Goal: Find specific fact: Find specific fact

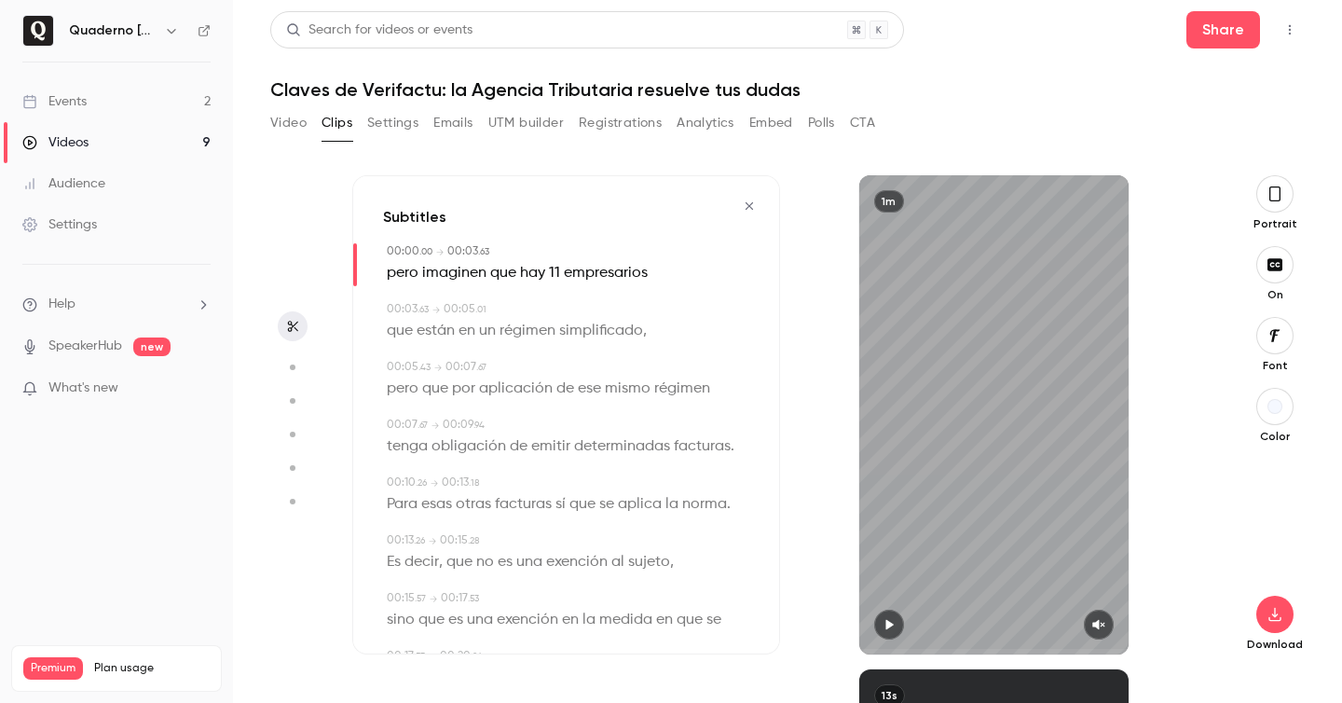
click at [103, 137] on link "Videos 9" at bounding box center [116, 142] width 233 height 41
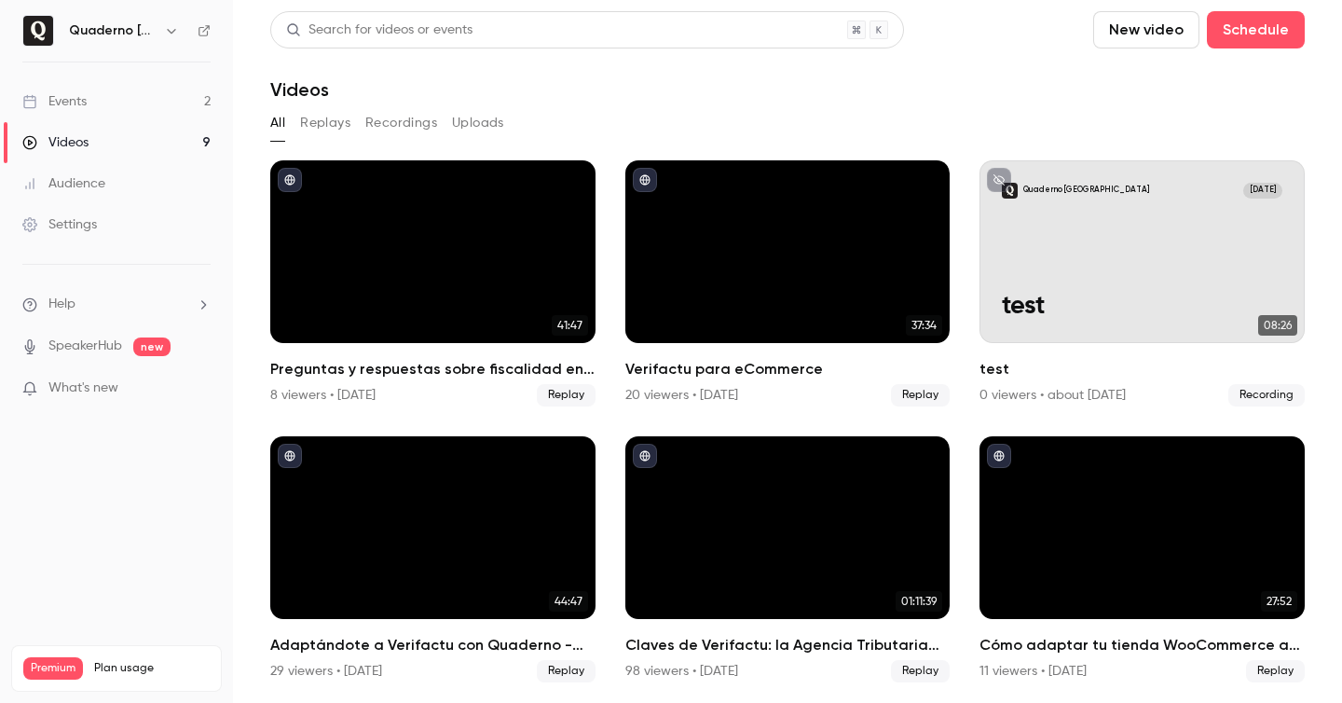
scroll to position [93, 0]
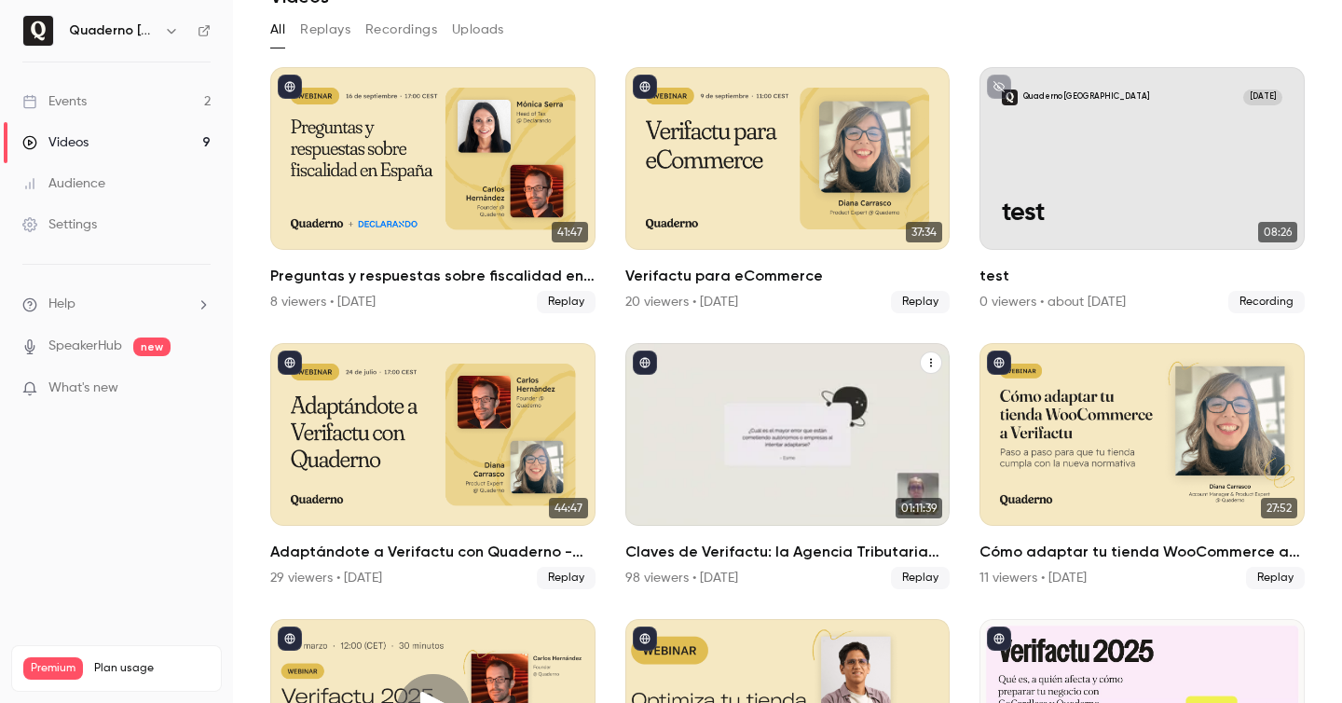
click at [816, 553] on h2 "Claves de Verifactu: la Agencia Tributaria resuelve tus dudas" at bounding box center [787, 551] width 325 height 22
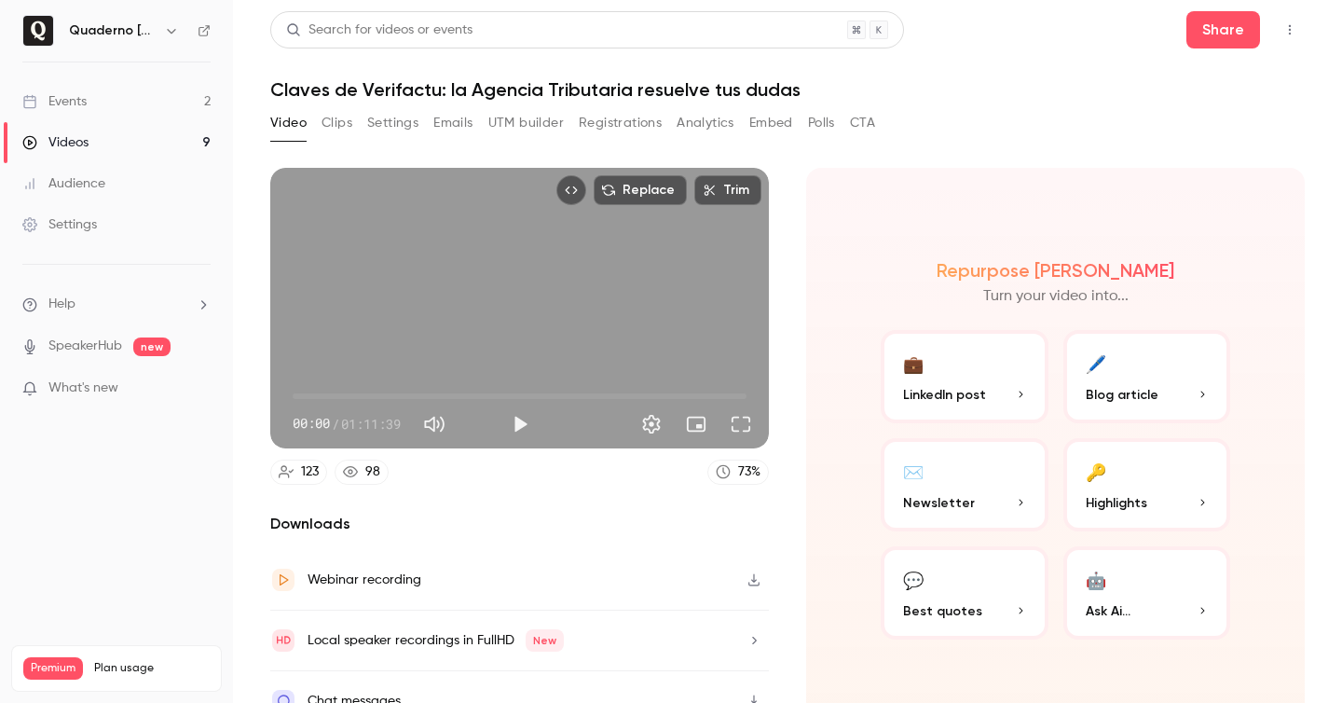
click at [608, 123] on button "Registrations" at bounding box center [620, 123] width 83 height 30
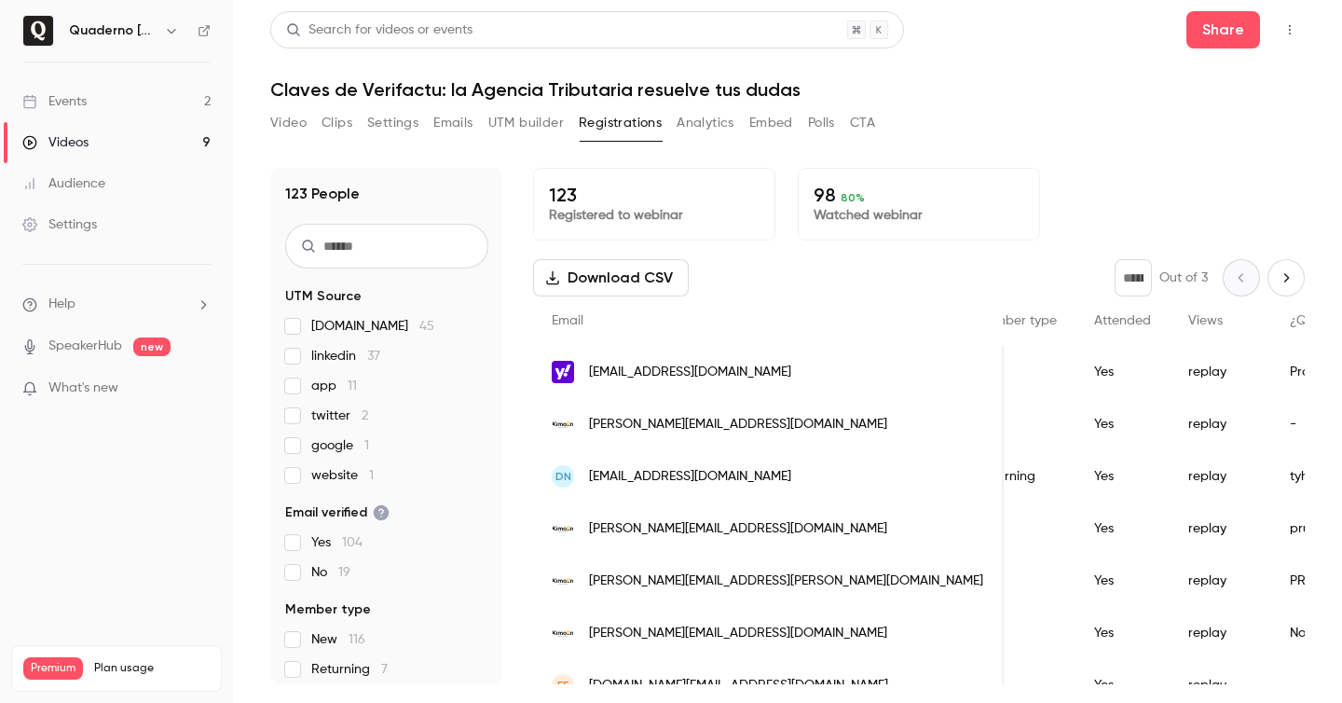
scroll to position [0, 450]
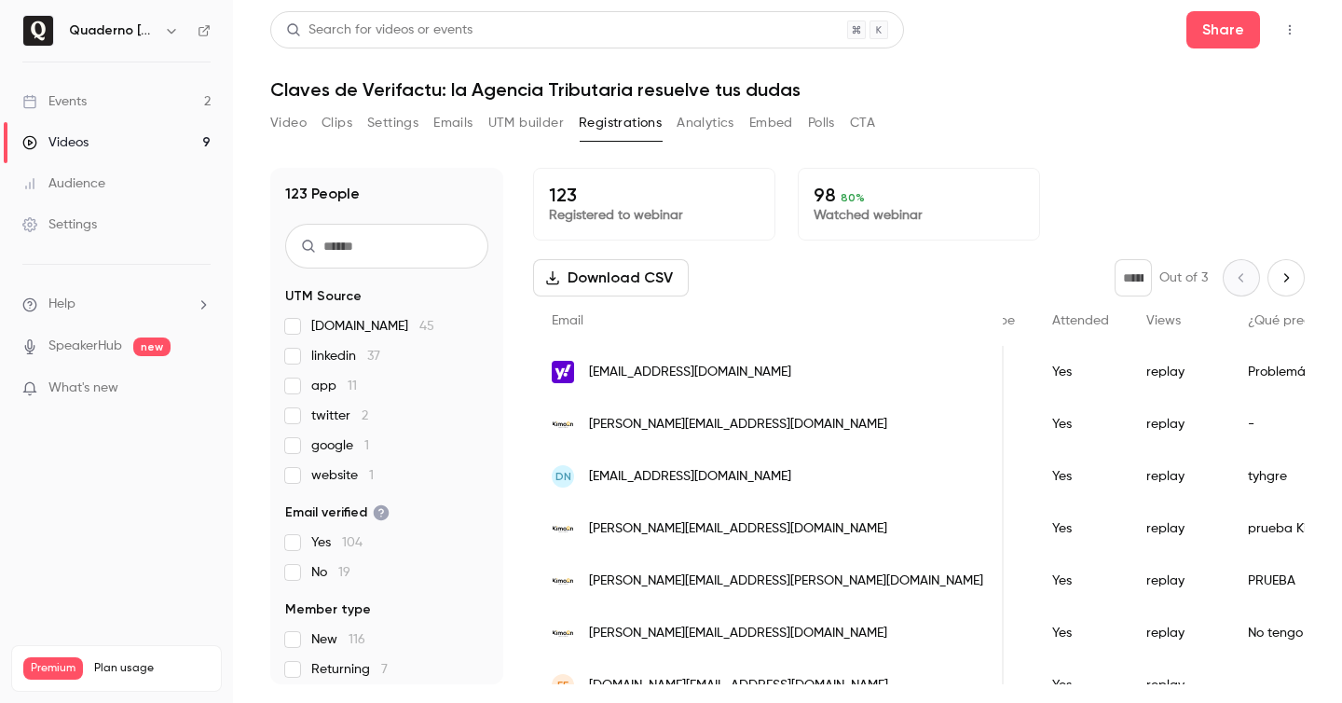
click at [678, 375] on span "[EMAIL_ADDRESS][DOMAIN_NAME]" at bounding box center [690, 372] width 202 height 20
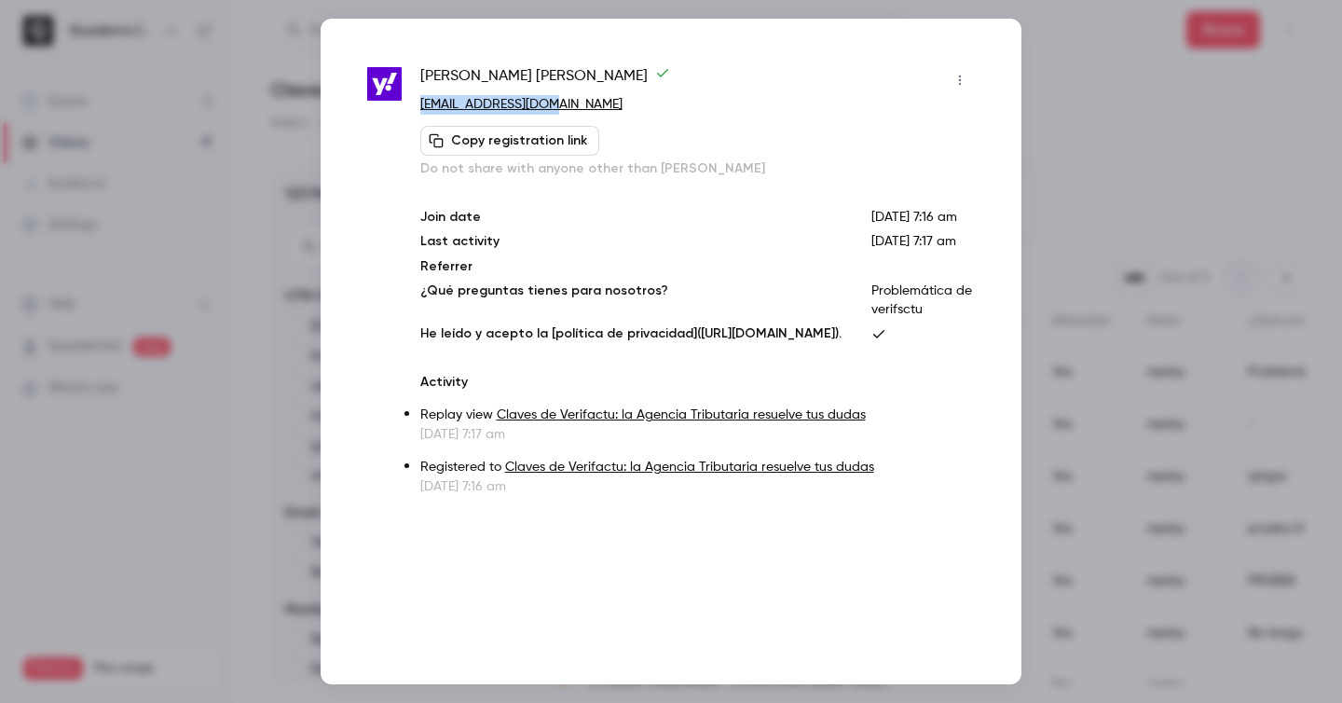
drag, startPoint x: 586, startPoint y: 97, endPoint x: 488, endPoint y: 123, distance: 101.3
click at [417, 102] on div "[PERSON_NAME] [PERSON_NAME][EMAIL_ADDRESS][DOMAIN_NAME] Copy registration link …" at bounding box center [671, 280] width 608 height 430
click at [1108, 145] on div at bounding box center [671, 351] width 1342 height 703
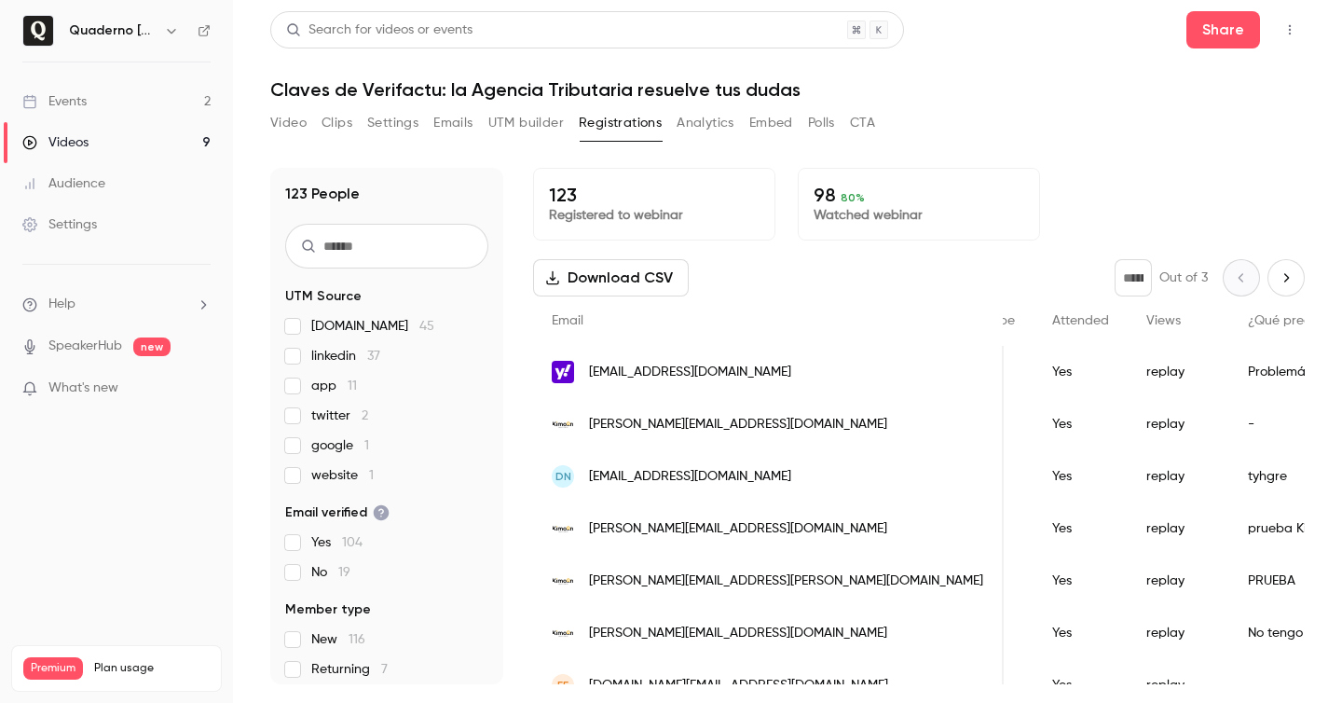
click at [682, 374] on span "[EMAIL_ADDRESS][DOMAIN_NAME]" at bounding box center [690, 372] width 202 height 20
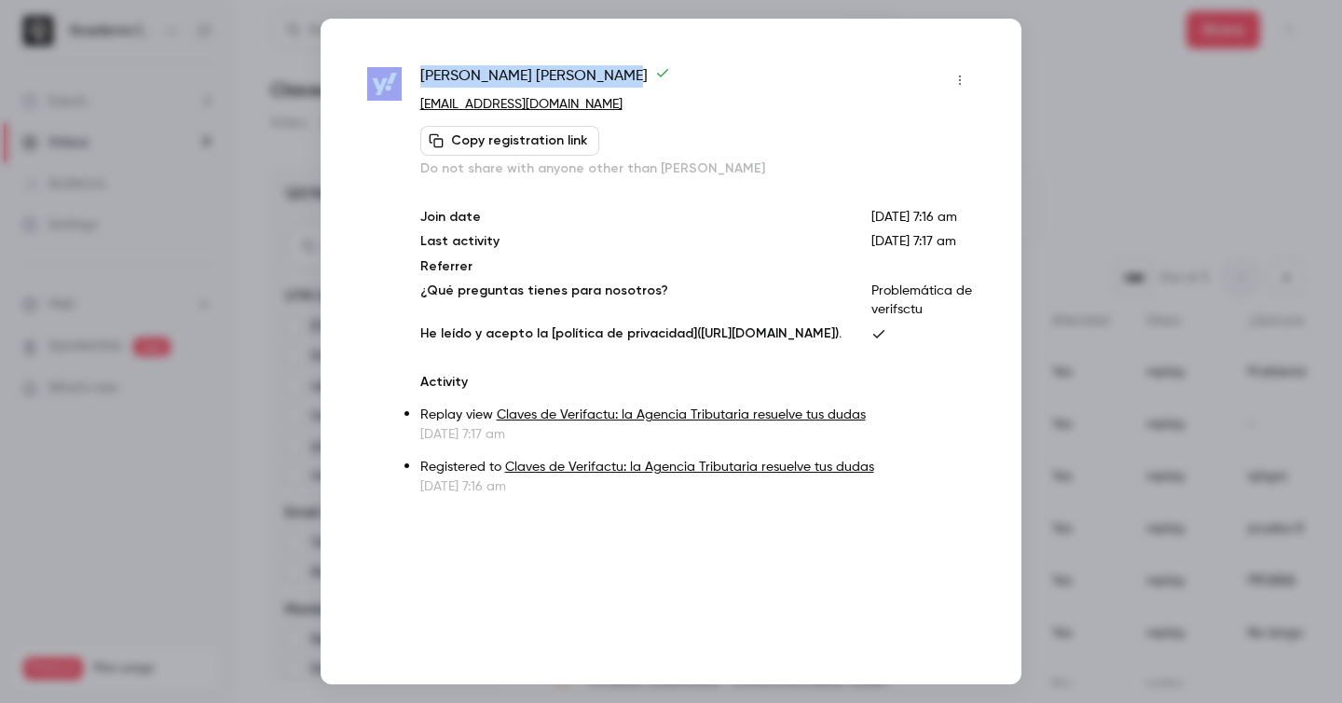
drag, startPoint x: 590, startPoint y: 75, endPoint x: 403, endPoint y: 73, distance: 186.4
click at [403, 73] on div "[PERSON_NAME] [PERSON_NAME][EMAIL_ADDRESS][DOMAIN_NAME] Copy registration link …" at bounding box center [671, 280] width 608 height 430
copy div "[PERSON_NAME]"
drag, startPoint x: 599, startPoint y: 105, endPoint x: 417, endPoint y: 103, distance: 181.7
click at [417, 103] on div "[PERSON_NAME] [PERSON_NAME][EMAIL_ADDRESS][DOMAIN_NAME] Copy registration link …" at bounding box center [671, 280] width 608 height 430
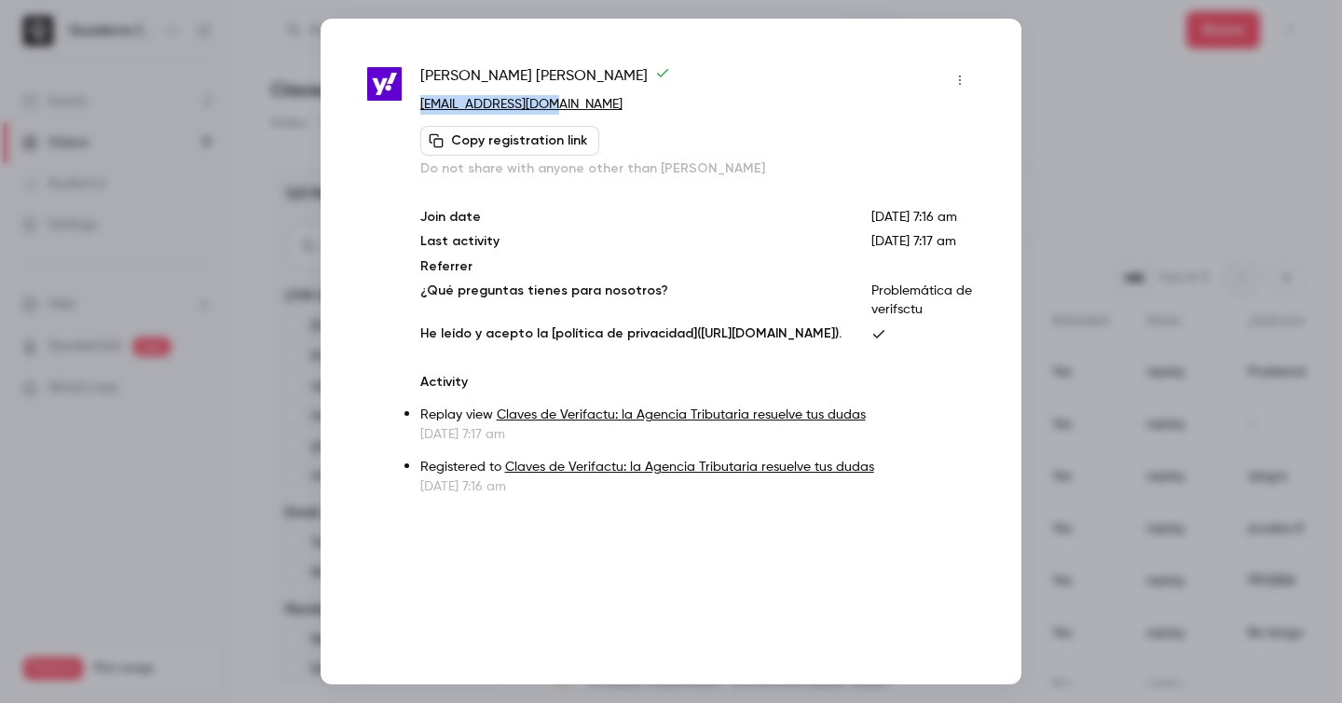
copy link "[EMAIL_ADDRESS][DOMAIN_NAME]"
click at [527, 64] on div "[PERSON_NAME] [PERSON_NAME][EMAIL_ADDRESS][DOMAIN_NAME] Copy registration link …" at bounding box center [671, 351] width 701 height 665
copy div "[PERSON_NAME]"
